Goal: Obtain resource: Obtain resource

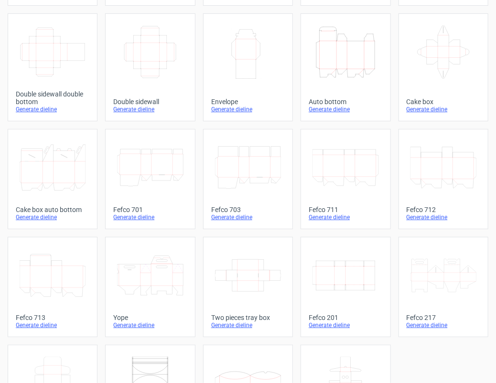
scroll to position [171, 0]
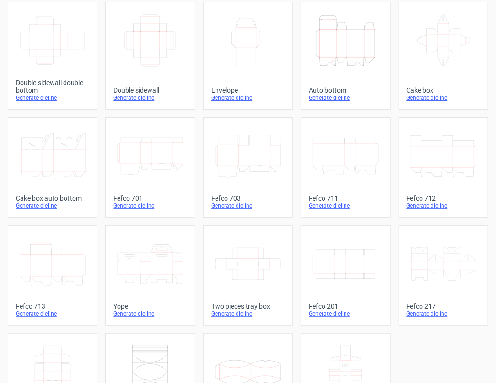
click at [337, 277] on icon "Width Depth Height" at bounding box center [345, 263] width 66 height 53
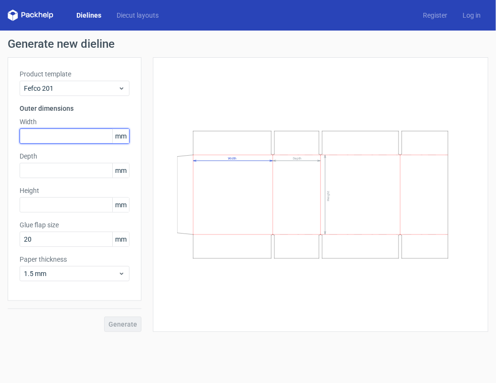
click at [66, 138] on input "text" at bounding box center [75, 135] width 110 height 15
type input "270"
type input "2"
type input "252"
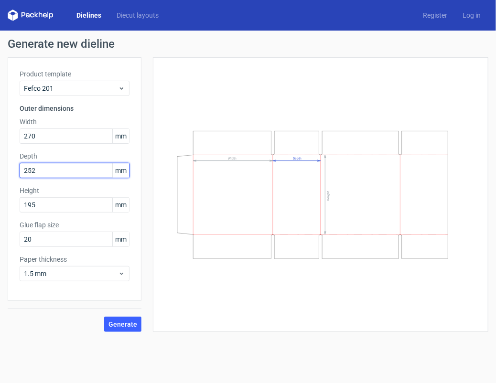
click at [48, 169] on input "252" at bounding box center [75, 170] width 110 height 15
click at [59, 213] on div "Product template Fefco 201 Outer dimensions Width 270 mm Depth 252 mm Height 19…" at bounding box center [75, 179] width 134 height 244
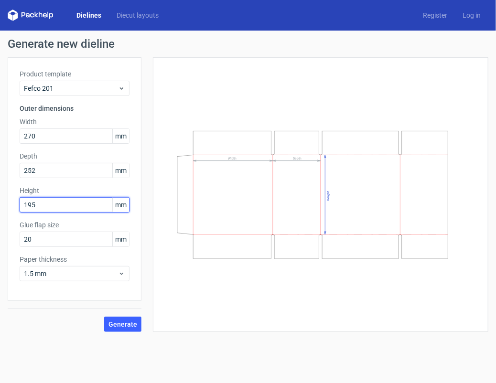
click at [29, 205] on input "195" at bounding box center [75, 204] width 110 height 15
click at [38, 209] on input "154" at bounding box center [75, 204] width 110 height 15
type input "145"
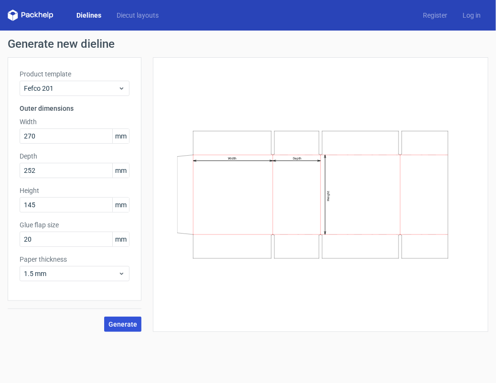
click at [128, 326] on span "Generate" at bounding box center [122, 324] width 29 height 7
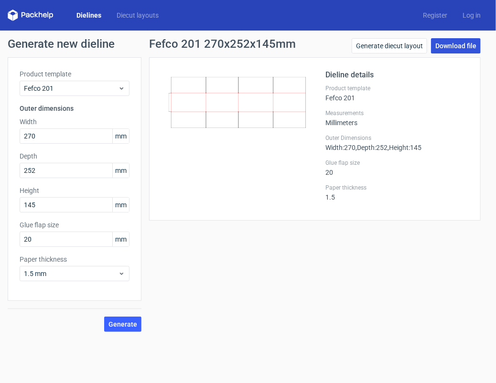
click at [442, 51] on link "Download file" at bounding box center [456, 45] width 50 height 15
click at [355, 148] on span "Width : 270" at bounding box center [340, 148] width 30 height 8
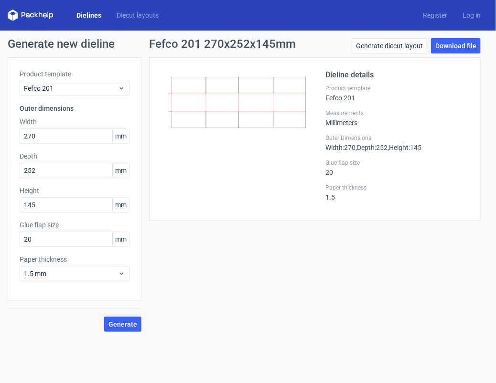
drag, startPoint x: 342, startPoint y: 117, endPoint x: 341, endPoint y: 123, distance: 5.3
click at [341, 123] on div "Measurements Millimeters" at bounding box center [396, 117] width 143 height 17
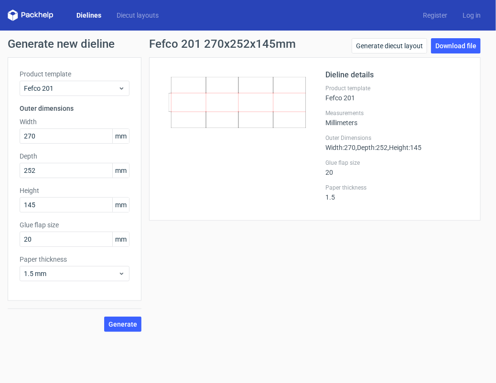
click at [332, 96] on div "Product template Fefco 201" at bounding box center [396, 93] width 143 height 17
click at [327, 174] on div "Glue flap size 20" at bounding box center [396, 167] width 143 height 17
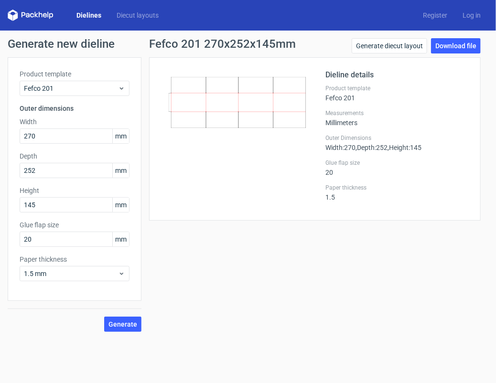
click at [327, 197] on div "Paper thickness 1.5" at bounding box center [396, 192] width 143 height 17
click at [326, 174] on div "Glue flap size 20" at bounding box center [396, 167] width 143 height 17
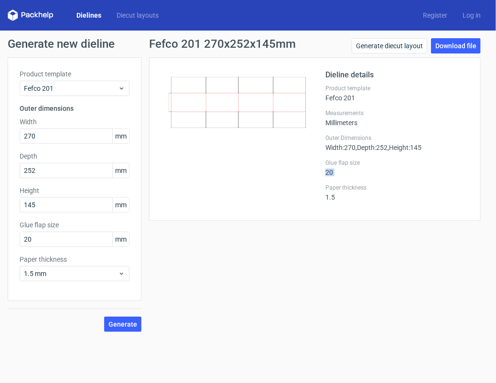
click at [326, 174] on div "Glue flap size 20" at bounding box center [396, 167] width 143 height 17
click at [329, 149] on span "Width : 270" at bounding box center [340, 148] width 30 height 8
